Goal: Information Seeking & Learning: Learn about a topic

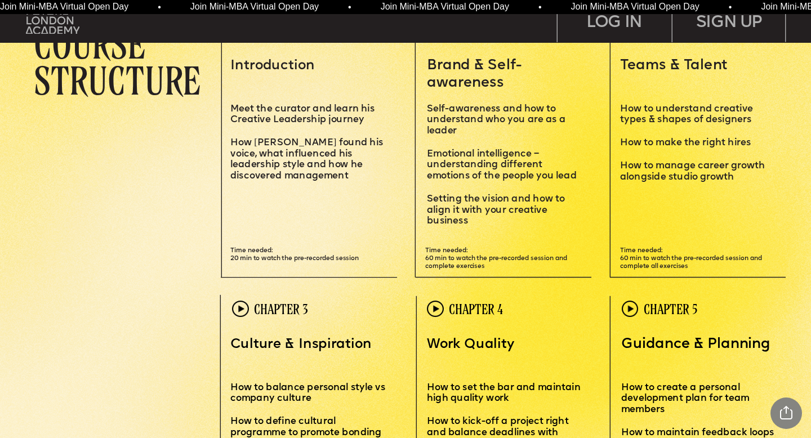
scroll to position [2397, 0]
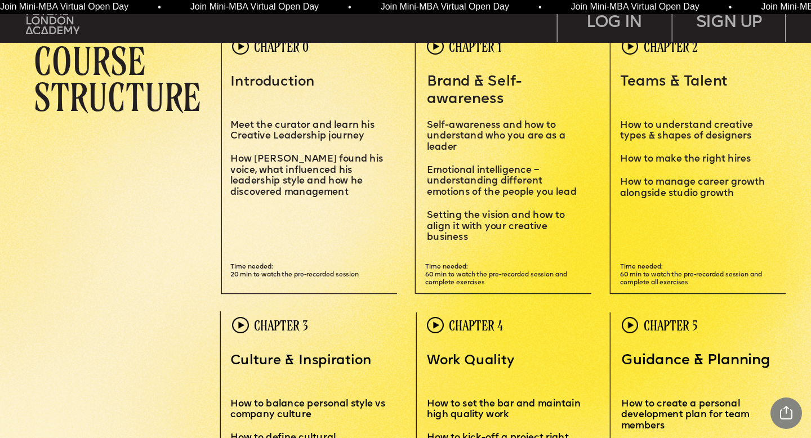
drag, startPoint x: 230, startPoint y: 124, endPoint x: 314, endPoint y: 195, distance: 109.9
click at [317, 196] on div "Introduction Meet the curator and learn his Creative Leadership journey How [PE…" at bounding box center [308, 136] width 156 height 125
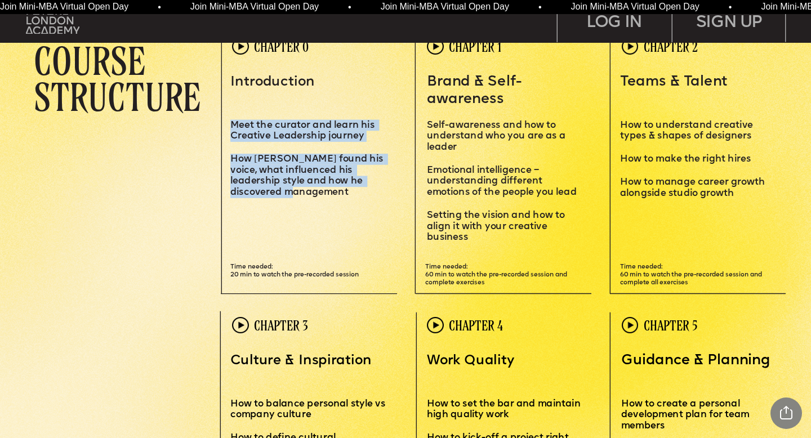
drag, startPoint x: 295, startPoint y: 194, endPoint x: 231, endPoint y: 122, distance: 95.8
click at [231, 122] on div "Introduction Meet the curator and learn his Creative Leadership journey How [PE…" at bounding box center [308, 136] width 156 height 125
copy div "Meet the curator and learn his Creative Leadership journey How [PERSON_NAME] fo…"
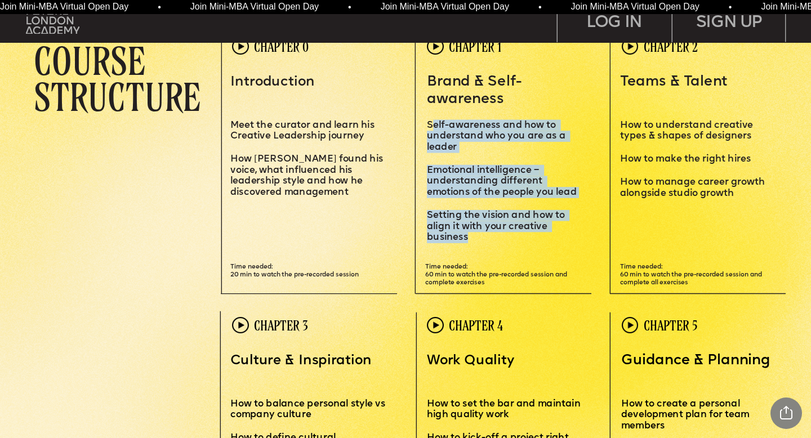
drag, startPoint x: 430, startPoint y: 126, endPoint x: 487, endPoint y: 237, distance: 124.0
click at [487, 237] on div "Brand & Self-awareness S elf-awareness and how to understand who you are as a l…" at bounding box center [504, 159] width 154 height 170
copy div "elf-awareness and how to understand who you are as a leader Emotional intellige…"
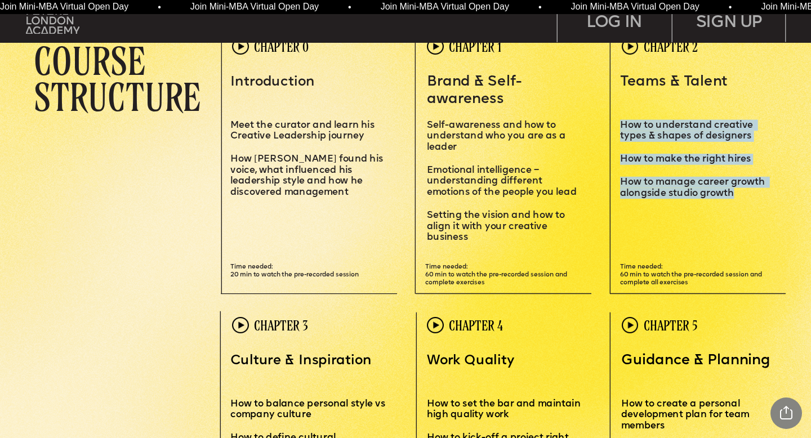
drag, startPoint x: 622, startPoint y: 125, endPoint x: 759, endPoint y: 195, distance: 154.2
click at [759, 195] on div "Teams & Talent How to understand creative types & shapes of designers How to ma…" at bounding box center [699, 136] width 158 height 125
copy div "How to understand creative types & shapes of designers How to make the right hi…"
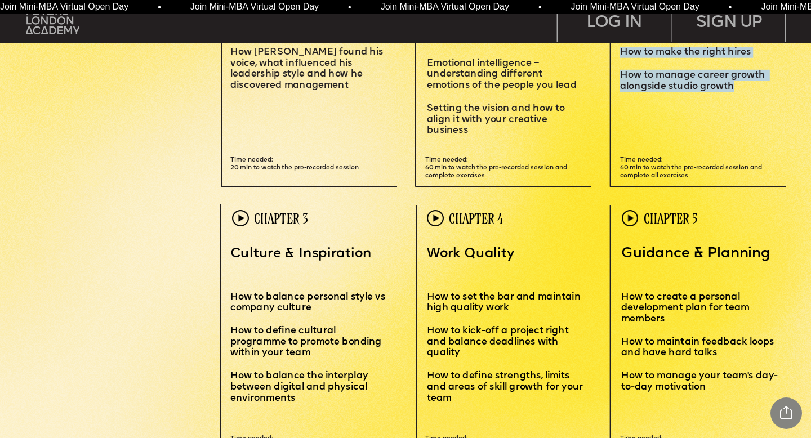
scroll to position [2570, 0]
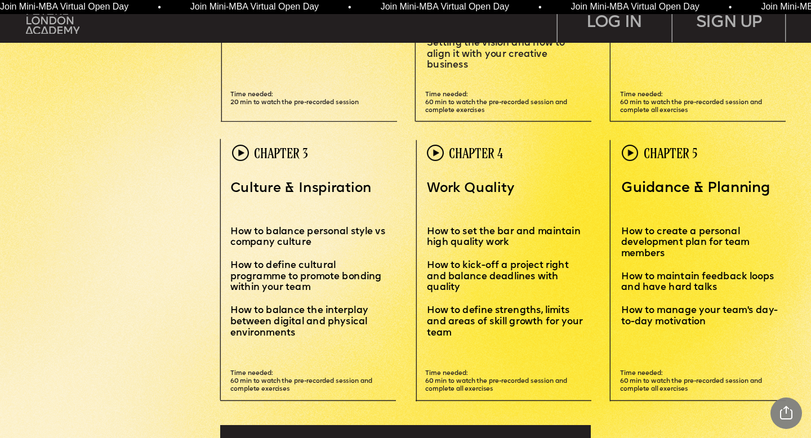
drag, startPoint x: 232, startPoint y: 232, endPoint x: 300, endPoint y: 335, distance: 122.8
click at [300, 335] on div "Culture & Inspiration How to balance personal style vs company culture How to d…" at bounding box center [308, 259] width 156 height 158
copy div "How to balance personal style vs company culture How to define cultural program…"
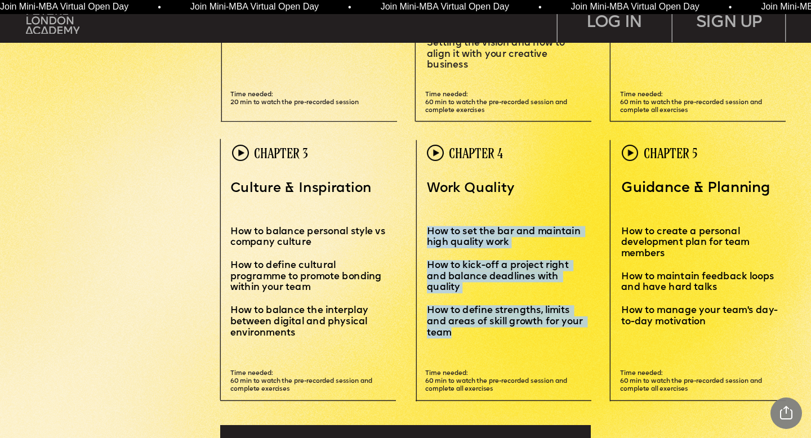
drag, startPoint x: 429, startPoint y: 229, endPoint x: 452, endPoint y: 330, distance: 103.3
click at [452, 330] on div "Work Quality How to set the bar and maintain high quality work How to kick-off …" at bounding box center [505, 259] width 156 height 158
copy div "How to set the bar and maintain high quality work How to kick-off a project rig…"
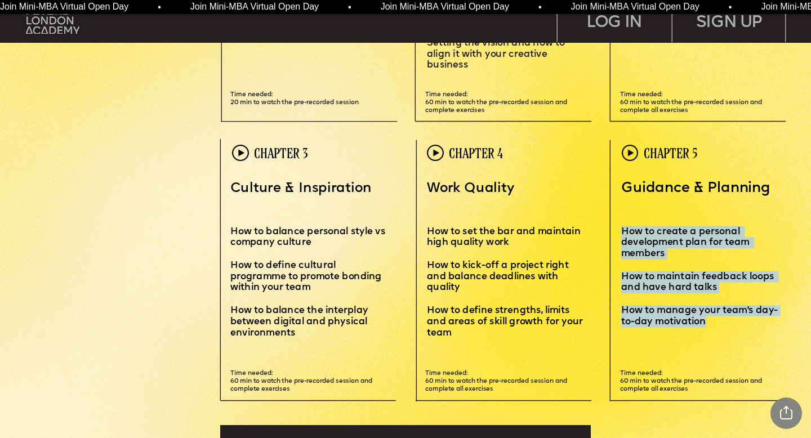
drag, startPoint x: 621, startPoint y: 230, endPoint x: 712, endPoint y: 322, distance: 129.5
click at [712, 322] on div "Guidance & Planning How to create a personal development plan for team members …" at bounding box center [704, 254] width 166 height 148
copy div "How to create a personal development plan for team members How to maintain feed…"
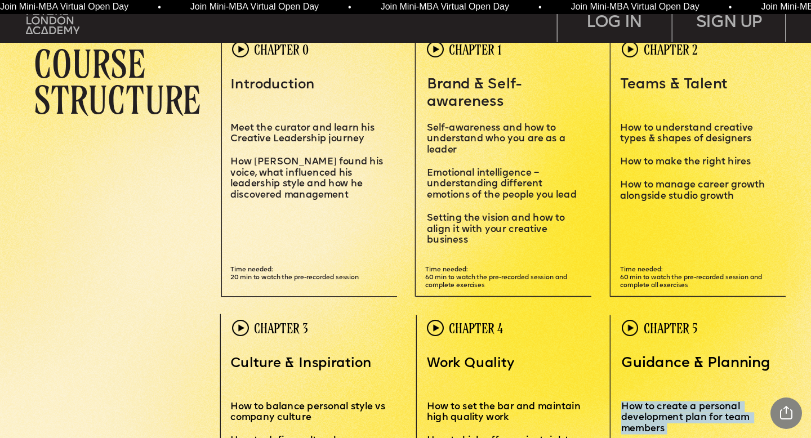
scroll to position [2393, 0]
